Goal: Information Seeking & Learning: Learn about a topic

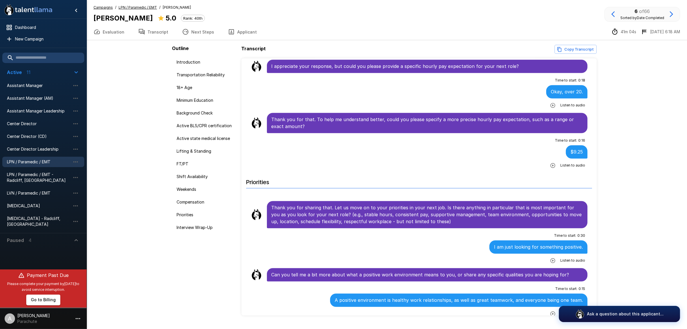
scroll to position [1426, 0]
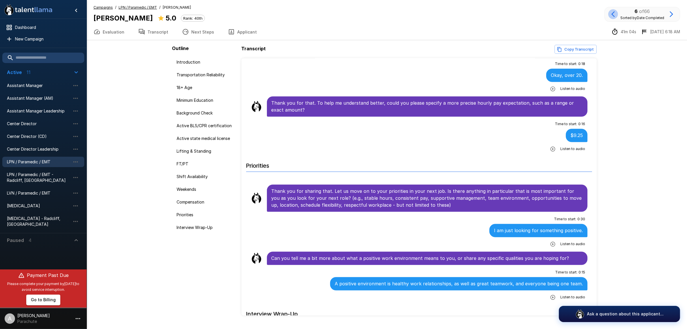
click at [615, 16] on icon "button" at bounding box center [613, 14] width 7 height 7
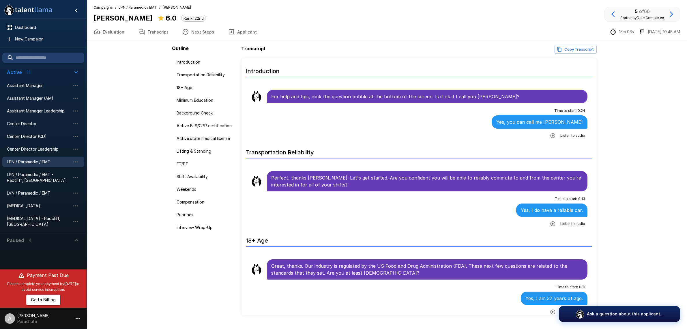
click at [615, 16] on icon "button" at bounding box center [613, 14] width 7 height 7
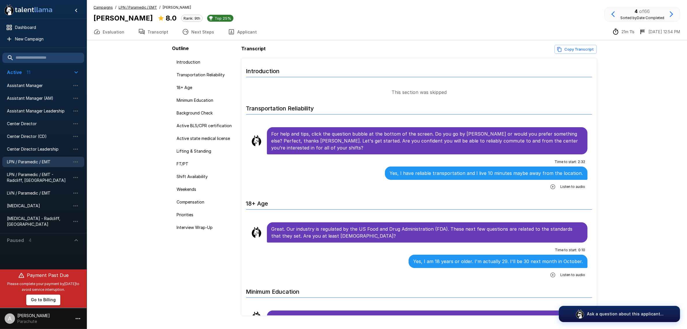
click at [236, 29] on button "Applicant" at bounding box center [242, 32] width 43 height 16
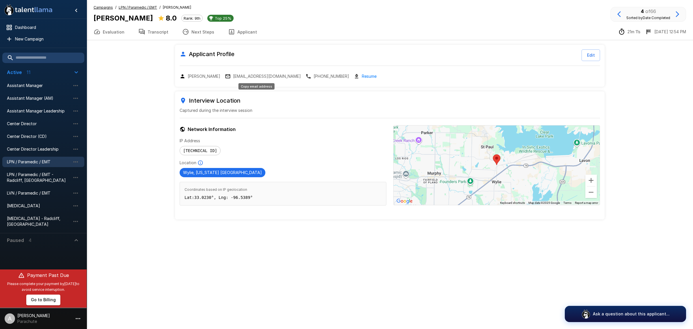
click at [243, 73] on p "[EMAIL_ADDRESS][DOMAIN_NAME]" at bounding box center [267, 76] width 68 height 6
click at [111, 31] on button "Evaluation" at bounding box center [109, 32] width 45 height 16
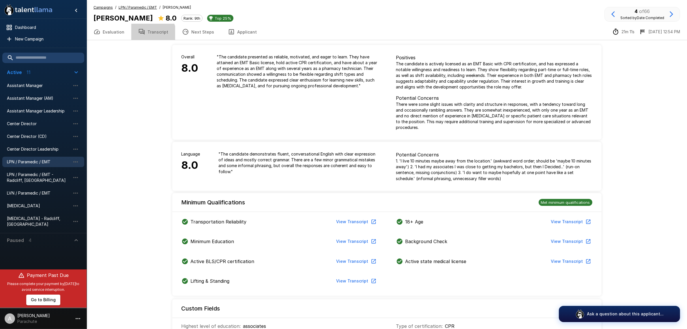
drag, startPoint x: 145, startPoint y: 35, endPoint x: 39, endPoint y: 69, distance: 111.3
click at [145, 36] on button "Transcript" at bounding box center [153, 32] width 44 height 16
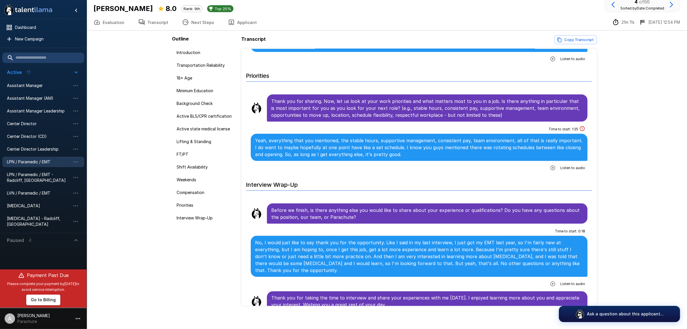
scroll to position [14, 0]
